Goal: Find specific page/section: Find specific page/section

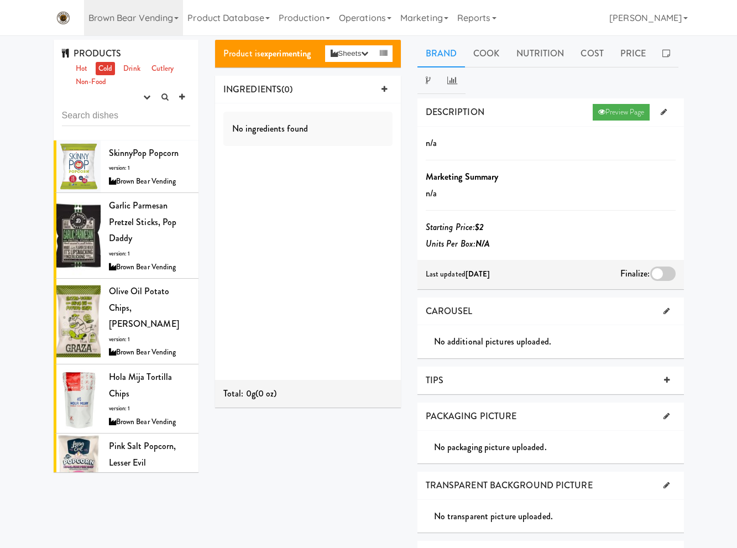
click at [126, 23] on link "Brown Bear Vending" at bounding box center [134, 17] width 100 height 35
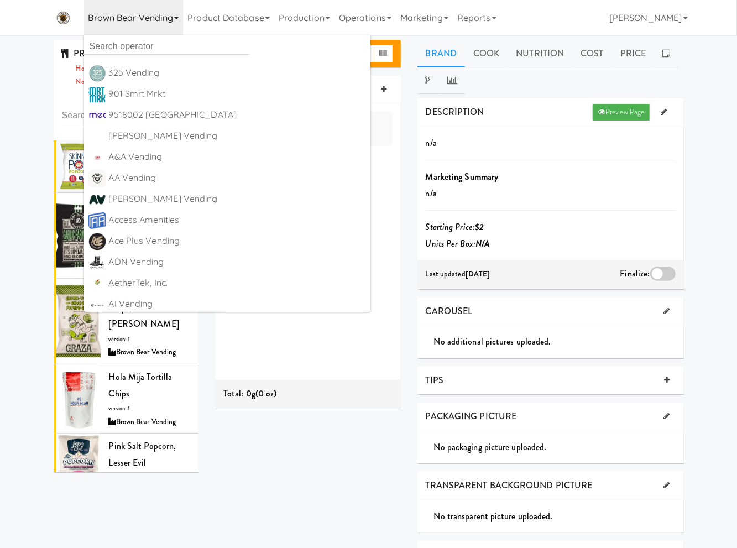
scroll to position [1162, 0]
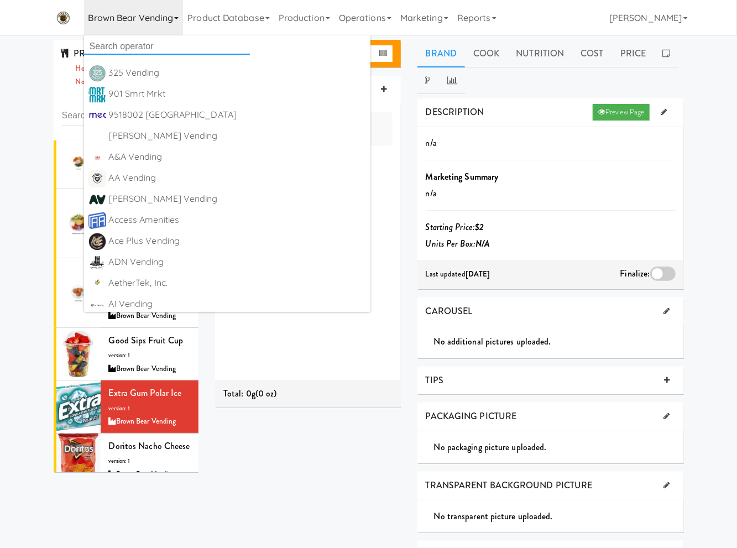
click at [121, 43] on input "text" at bounding box center [167, 46] width 166 height 17
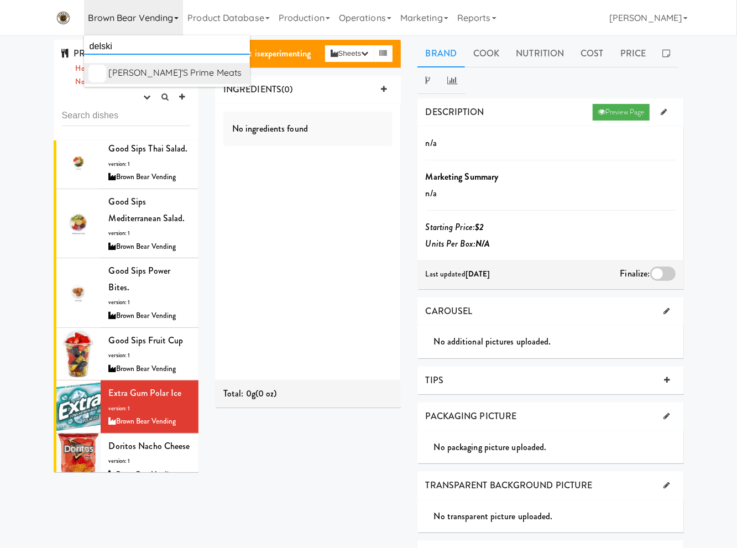
type input "delski"
click at [137, 69] on div "[PERSON_NAME]'s Prime Meats" at bounding box center [177, 73] width 137 height 17
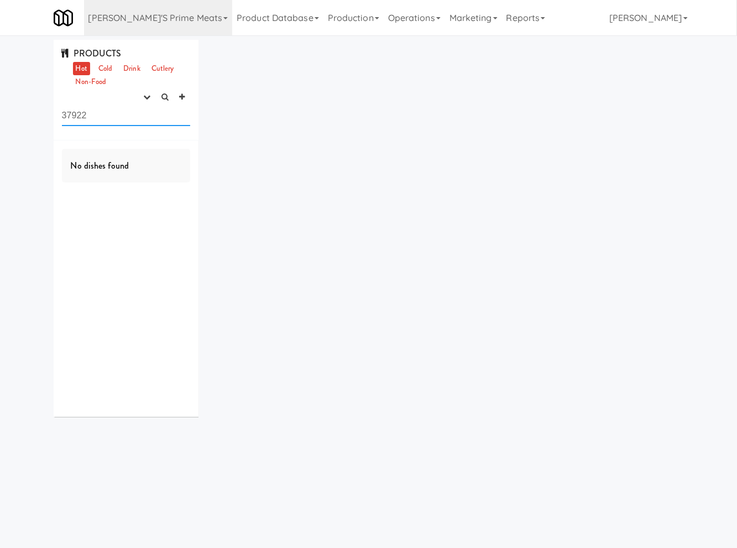
click at [85, 113] on input "37922" at bounding box center [126, 116] width 129 height 20
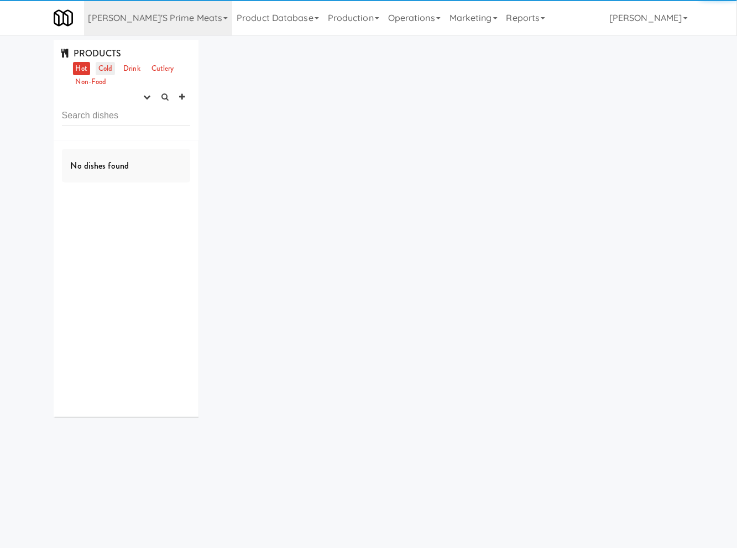
click at [108, 72] on link "Cold" at bounding box center [105, 69] width 19 height 14
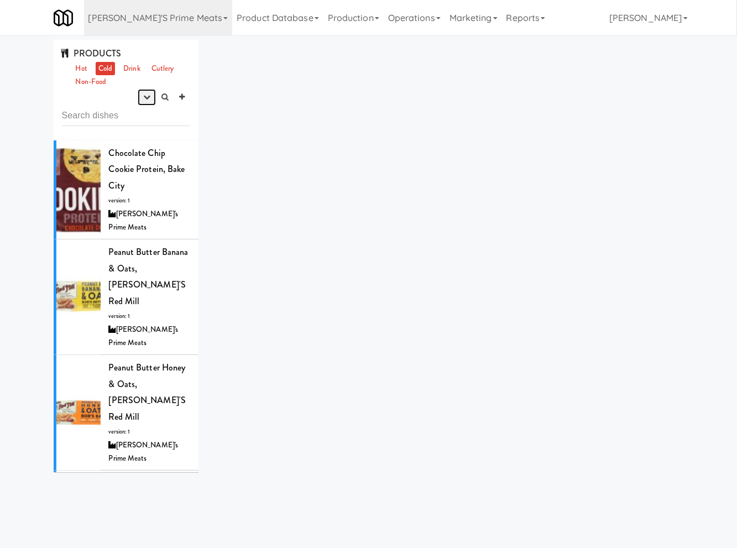
click at [144, 100] on icon "button" at bounding box center [146, 96] width 7 height 7
click at [131, 119] on link "experimenting" at bounding box center [111, 118] width 89 height 20
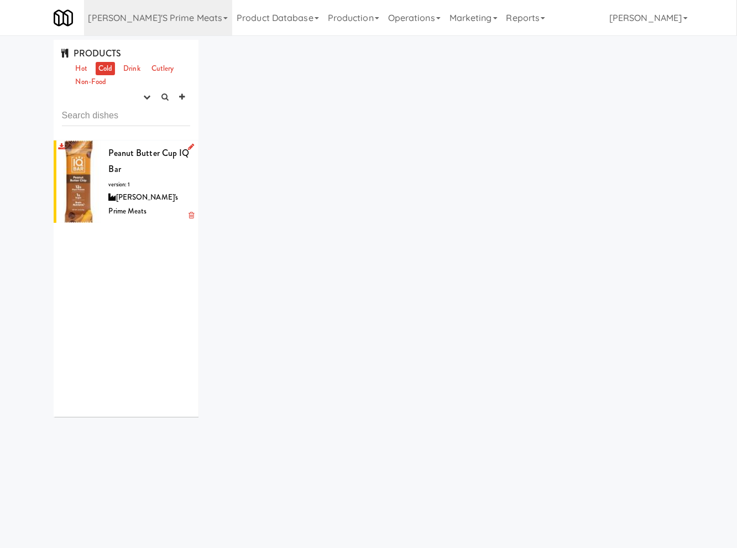
click at [129, 174] on span "Peanut Butter Cup IQ Bar" at bounding box center [149, 161] width 81 height 29
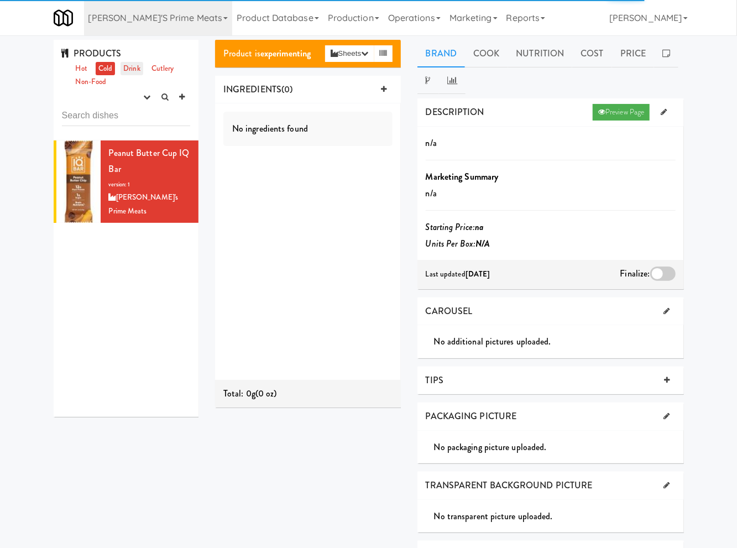
click at [135, 70] on link "Drink" at bounding box center [132, 69] width 23 height 14
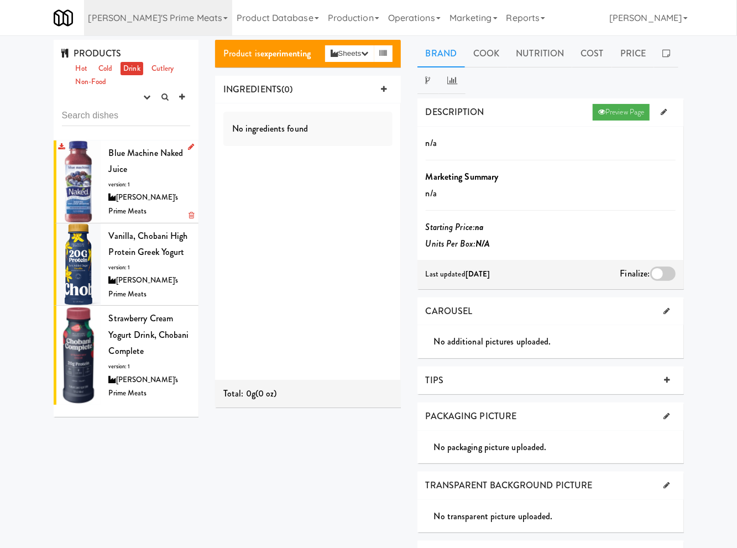
click at [94, 154] on div at bounding box center [78, 182] width 44 height 82
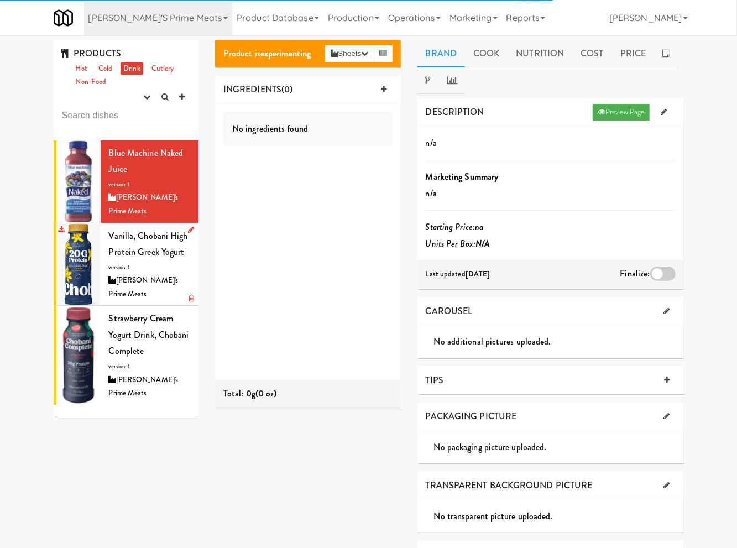
click at [139, 230] on span "Vanilla, Chobani High Protein Greek Yogurt" at bounding box center [148, 244] width 79 height 29
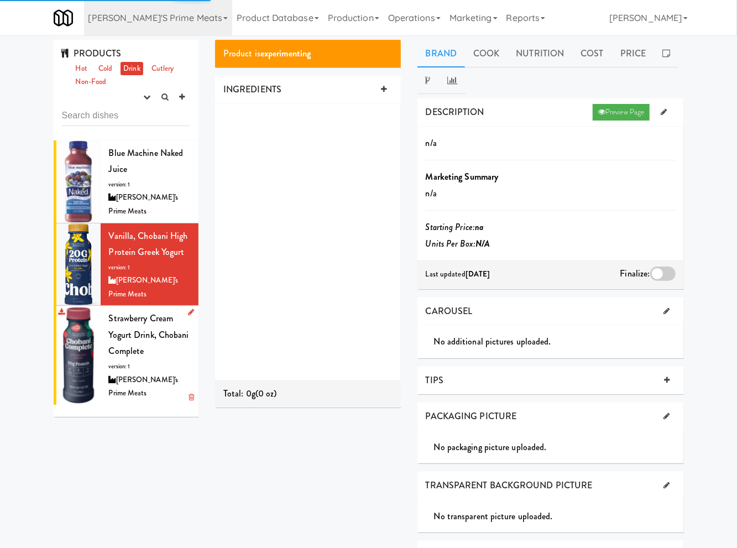
click at [122, 336] on span "Strawberry Cream Yogurt Drink, Chobani Complete" at bounding box center [149, 334] width 80 height 45
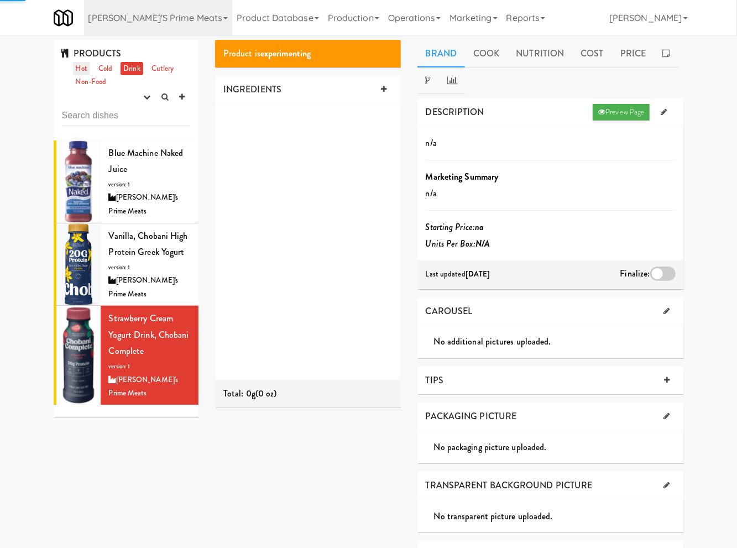
click at [79, 65] on link "Hot" at bounding box center [81, 69] width 17 height 14
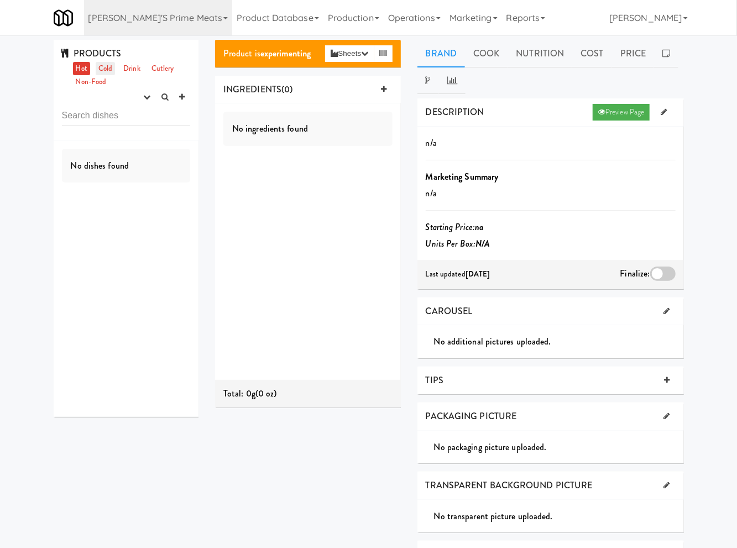
click at [103, 70] on link "Cold" at bounding box center [105, 69] width 19 height 14
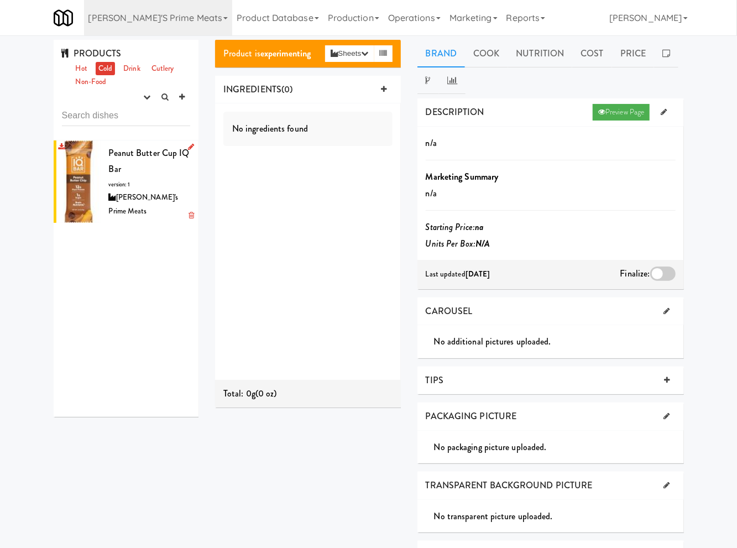
click at [141, 183] on div "Peanut Butter Cup IQ Bar version: 1 [PERSON_NAME]'s Prime Meats" at bounding box center [150, 182] width 82 height 74
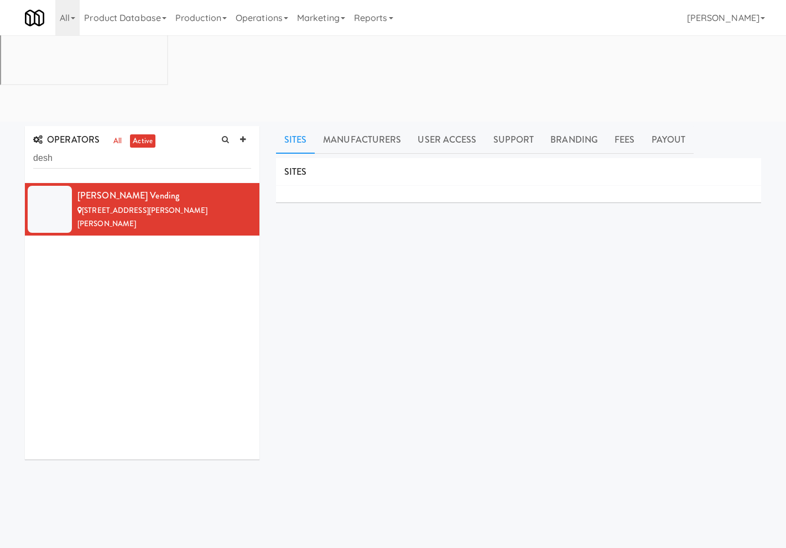
click at [81, 148] on input "desh" at bounding box center [142, 158] width 218 height 20
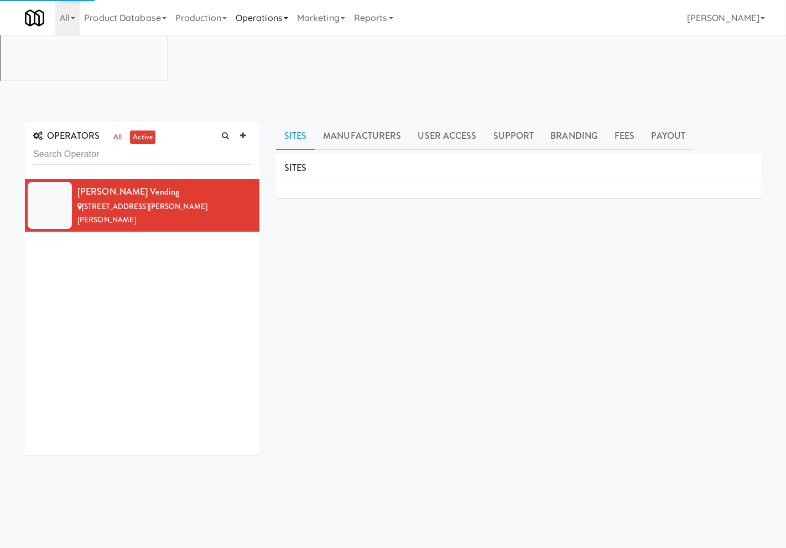
click at [273, 18] on link "Operations" at bounding box center [261, 17] width 61 height 35
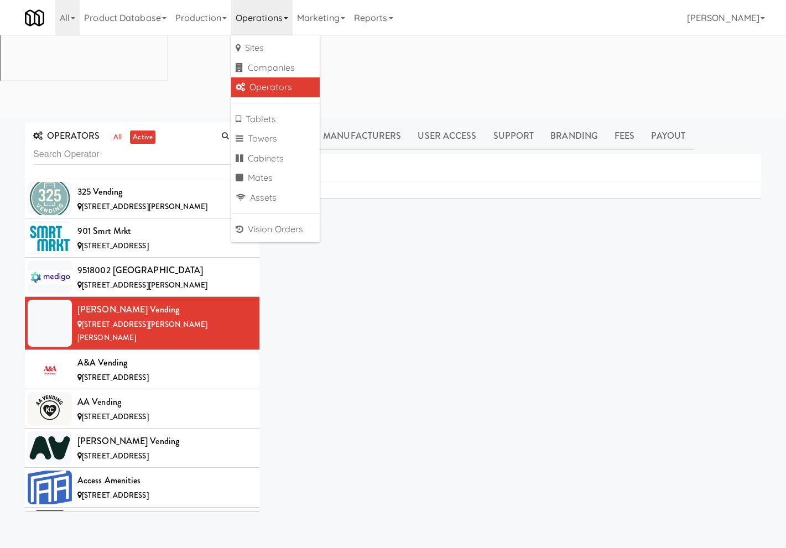
click at [277, 89] on link "Operators" at bounding box center [275, 87] width 89 height 20
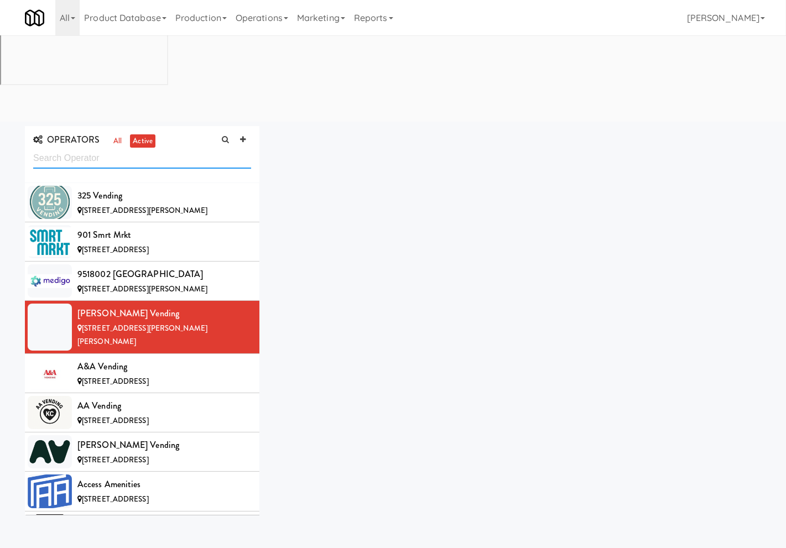
click at [111, 148] on input "text" at bounding box center [142, 158] width 218 height 20
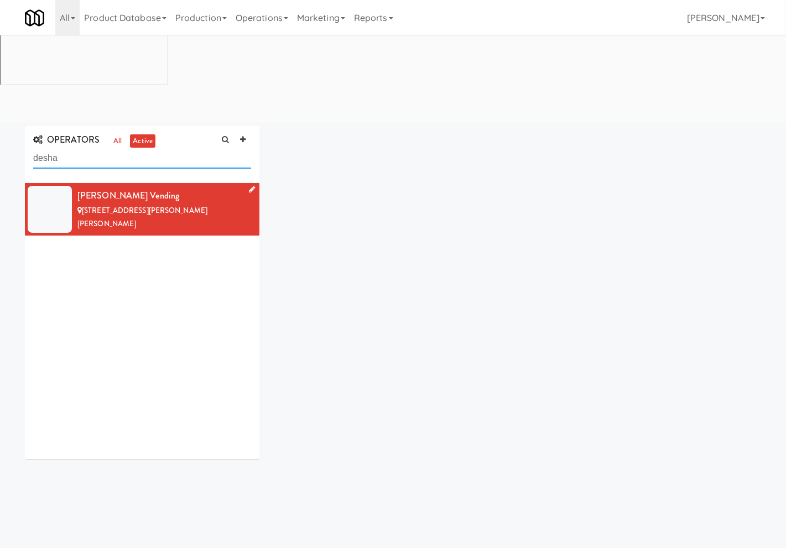
type input "desha"
drag, startPoint x: 181, startPoint y: 108, endPoint x: 105, endPoint y: 116, distance: 76.2
click at [105, 188] on div "[PERSON_NAME] Vending" at bounding box center [164, 196] width 174 height 17
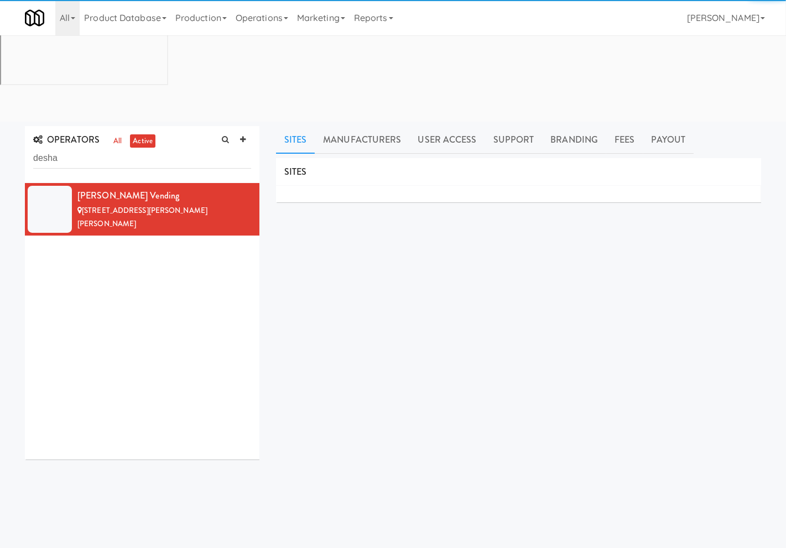
drag, startPoint x: 334, startPoint y: 195, endPoint x: 347, endPoint y: 189, distance: 14.4
click at [337, 196] on div "SITES MANUFACTURERS Aaron DeSha Vending USERS Name Company Registered Aaron Des…" at bounding box center [518, 365] width 485 height 415
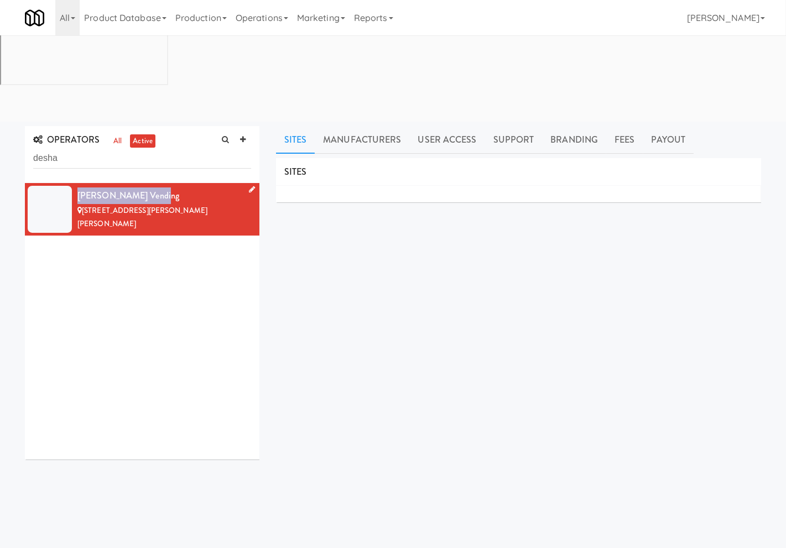
drag, startPoint x: 164, startPoint y: 112, endPoint x: 75, endPoint y: 109, distance: 89.1
click at [75, 183] on li "Aaron DeSha Vending 10139 Bryant Rd, Fish Hawk FL" at bounding box center [142, 209] width 235 height 53
drag, startPoint x: 195, startPoint y: 195, endPoint x: 222, endPoint y: 138, distance: 63.1
click at [198, 198] on div "Aaron DeSha Vending 10139 Bryant Rd, Fish Hawk FL" at bounding box center [142, 321] width 235 height 277
drag, startPoint x: 174, startPoint y: 107, endPoint x: 97, endPoint y: 109, distance: 76.9
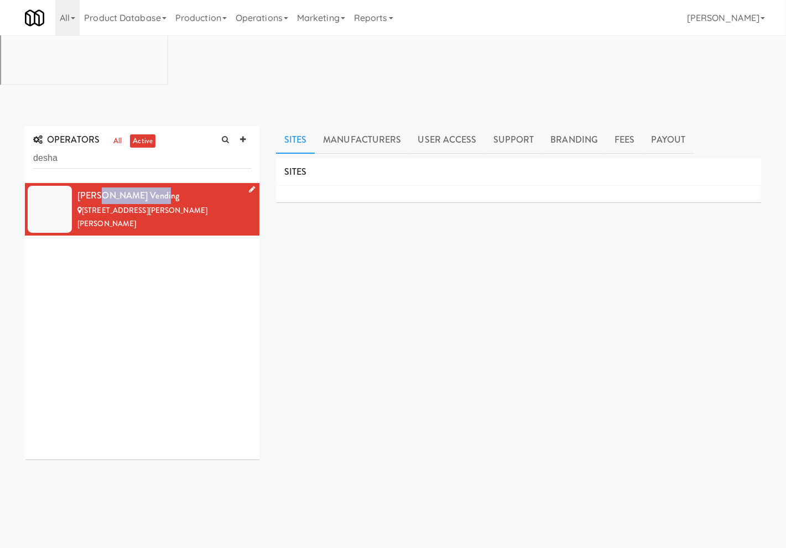
click at [97, 188] on div "[PERSON_NAME] Vending" at bounding box center [164, 196] width 174 height 17
click at [126, 148] on input "desha" at bounding box center [142, 158] width 218 height 20
click at [124, 148] on input "desha" at bounding box center [142, 158] width 218 height 20
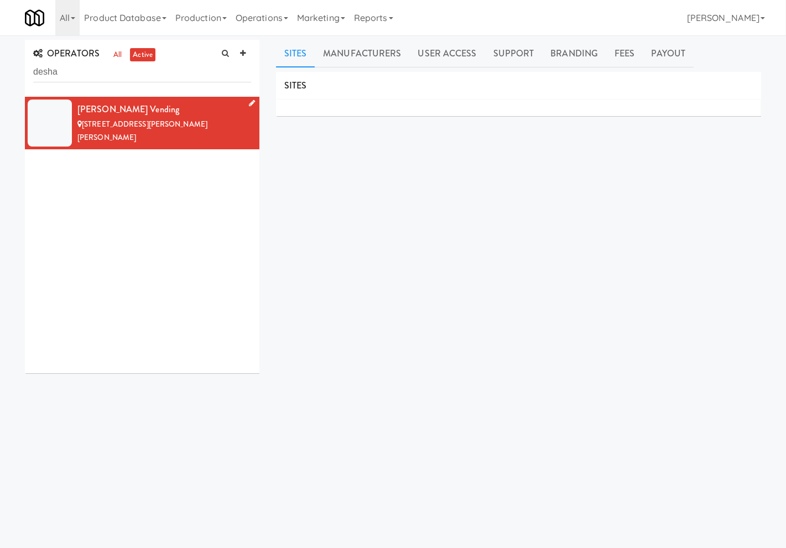
click at [190, 115] on div "[PERSON_NAME] Vending" at bounding box center [164, 109] width 174 height 17
